Goal: Find specific page/section: Find specific page/section

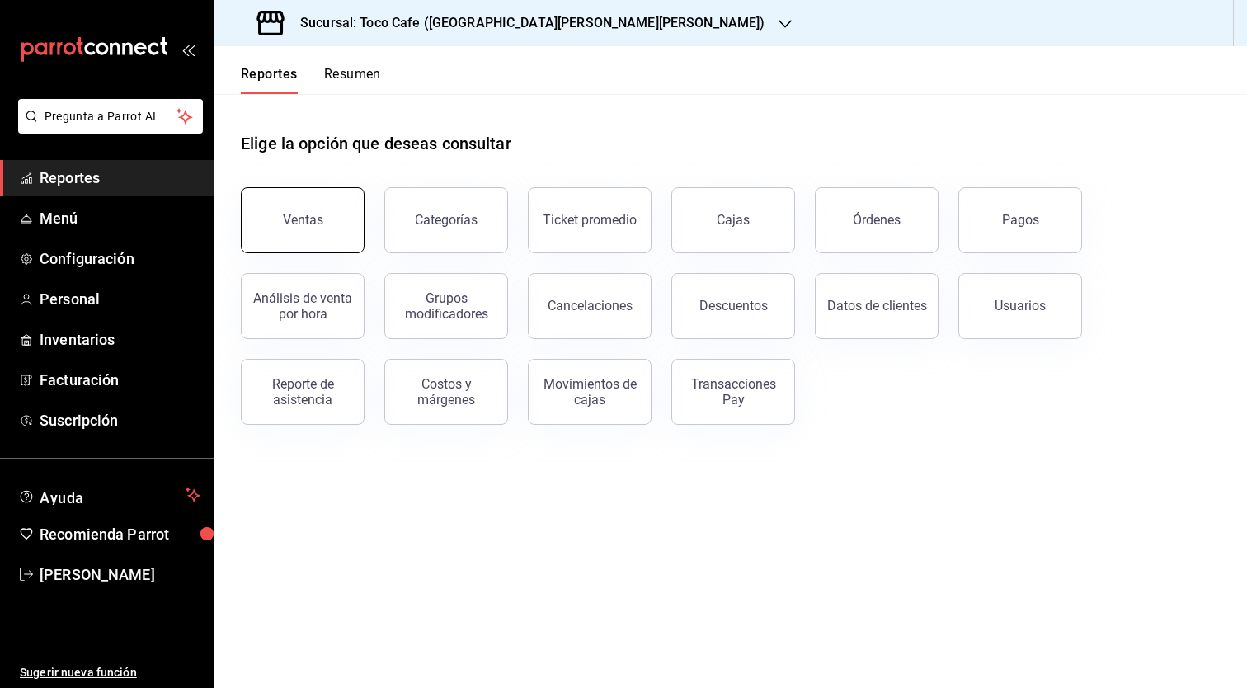
click at [277, 232] on button "Ventas" at bounding box center [303, 220] width 124 height 66
